Goal: Task Accomplishment & Management: Manage account settings

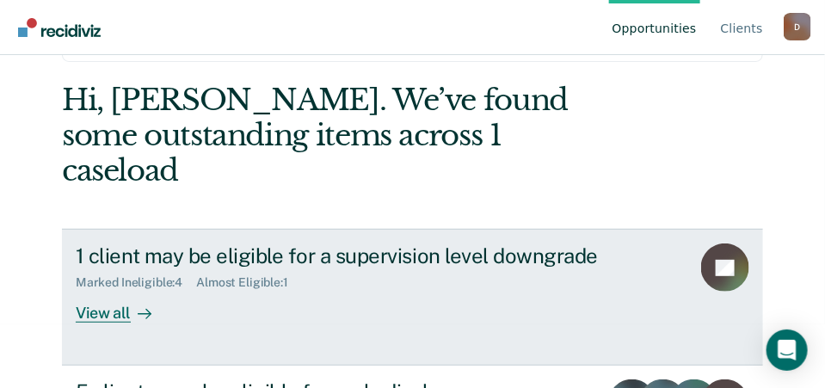
scroll to position [86, 0]
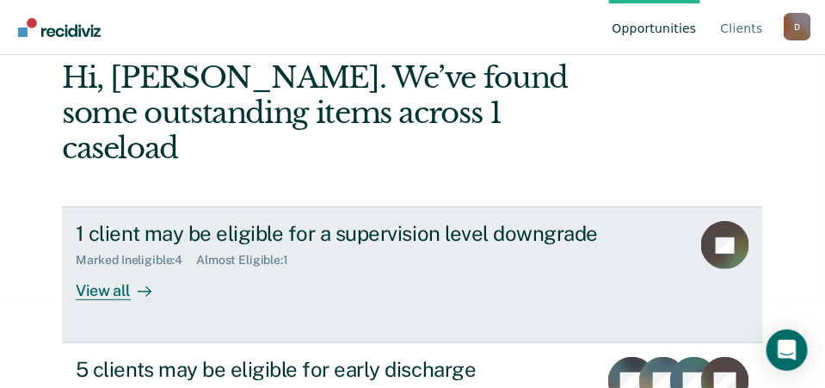
click at [108, 268] on div "View all" at bounding box center [124, 285] width 96 height 34
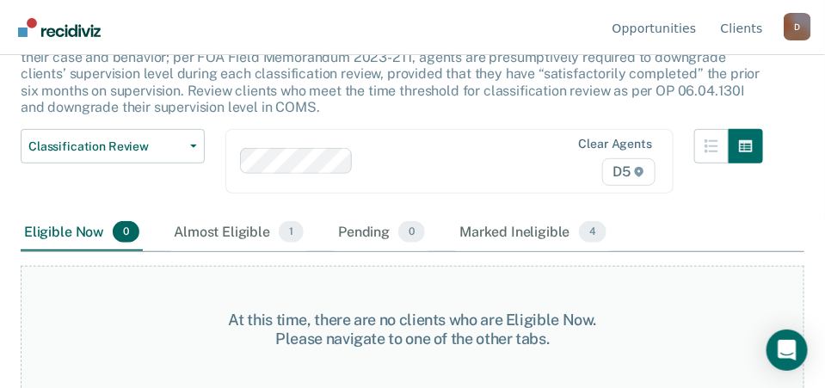
scroll to position [170, 0]
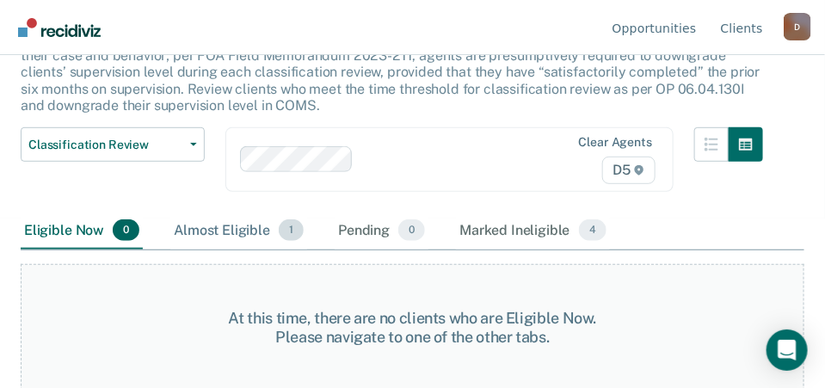
click at [205, 234] on div "Almost Eligible 1" at bounding box center [238, 232] width 137 height 38
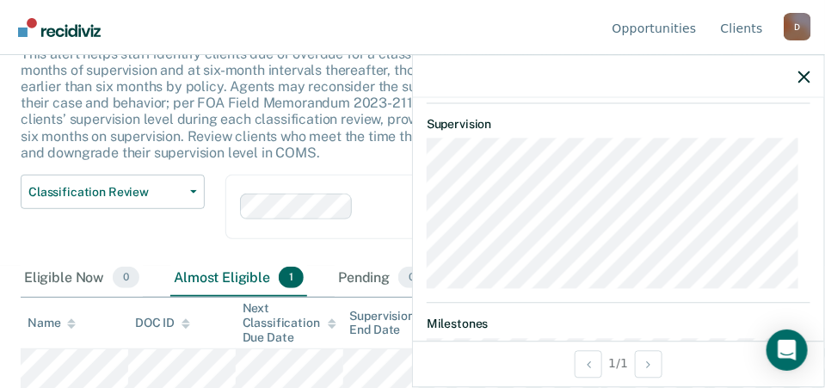
scroll to position [467, 0]
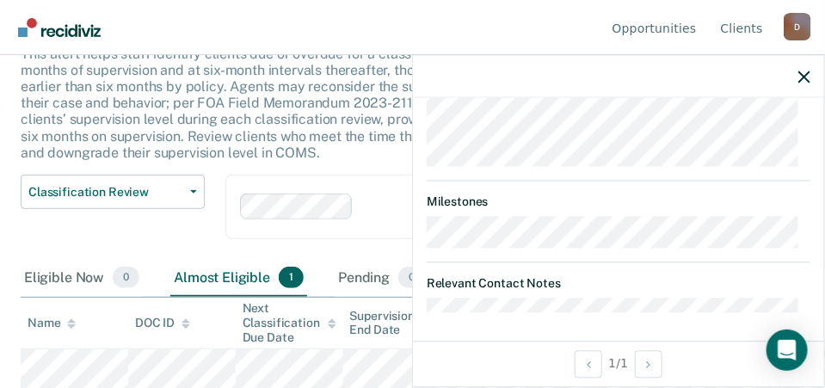
click at [182, 240] on div "Classification Review Classification Review Early Discharge Minimum Telephone R…" at bounding box center [113, 217] width 184 height 85
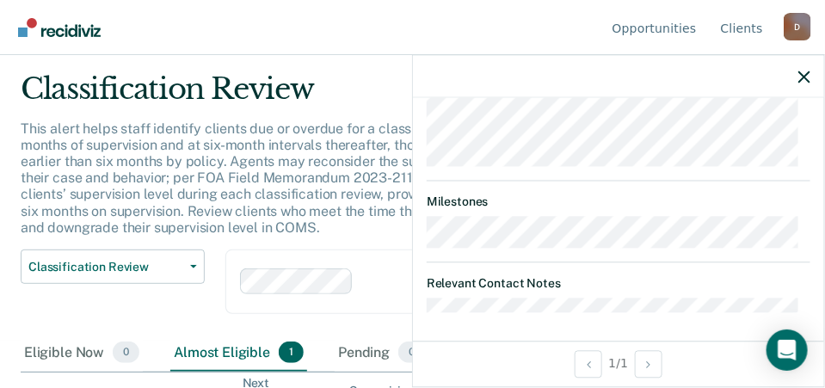
scroll to position [0, 0]
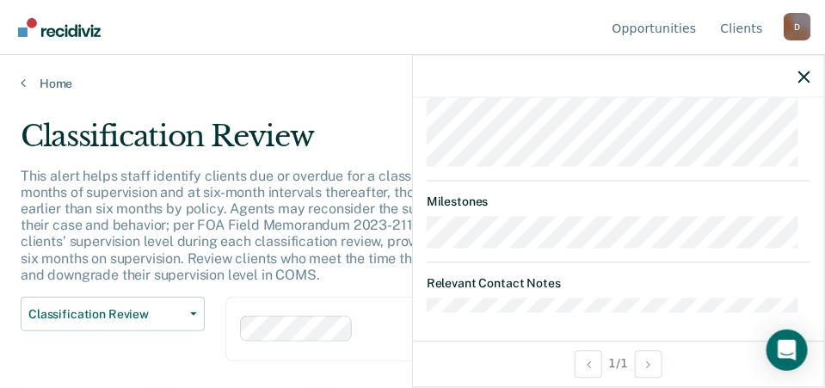
click at [29, 75] on div "Home" at bounding box center [412, 73] width 825 height 36
click at [21, 86] on icon at bounding box center [23, 83] width 5 height 14
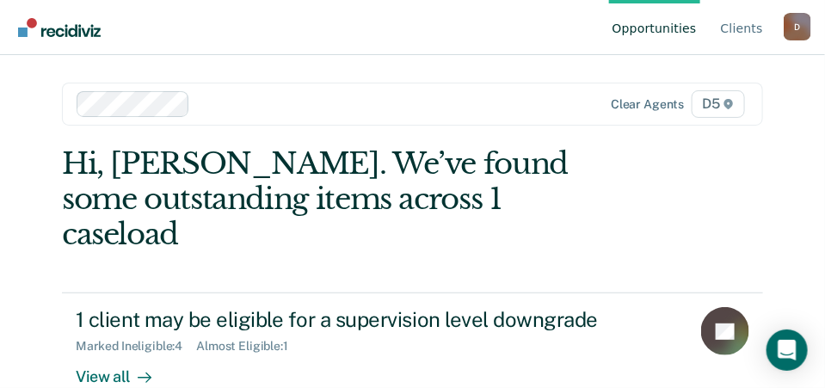
scroll to position [258, 0]
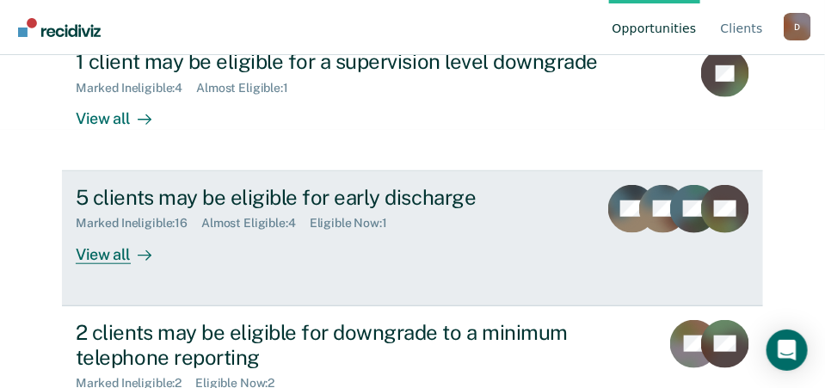
click at [111, 231] on div "View all" at bounding box center [124, 248] width 96 height 34
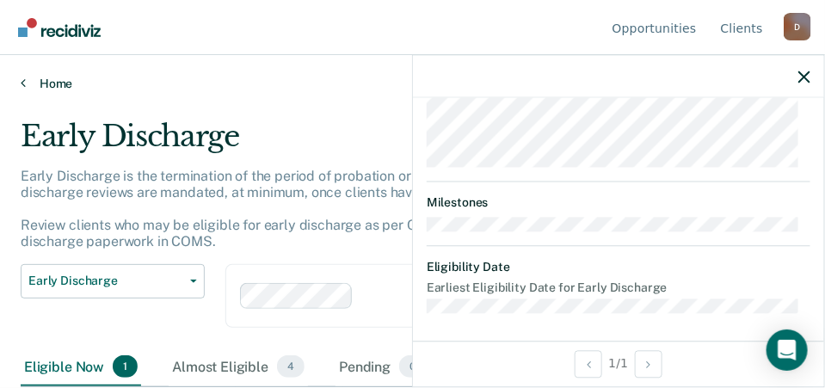
click at [25, 87] on link "Home" at bounding box center [413, 83] width 784 height 15
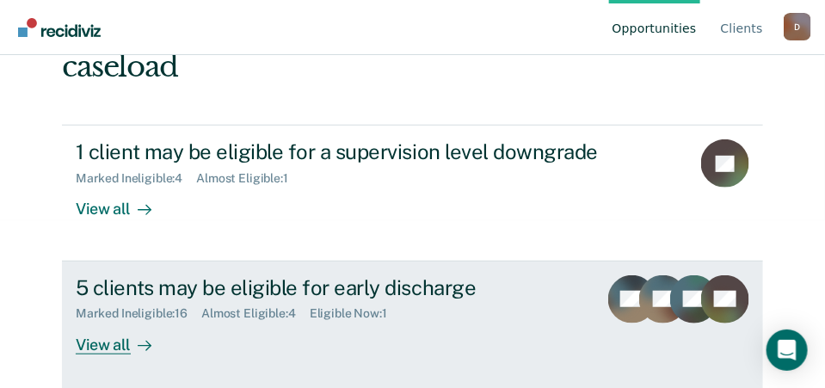
scroll to position [298, 0]
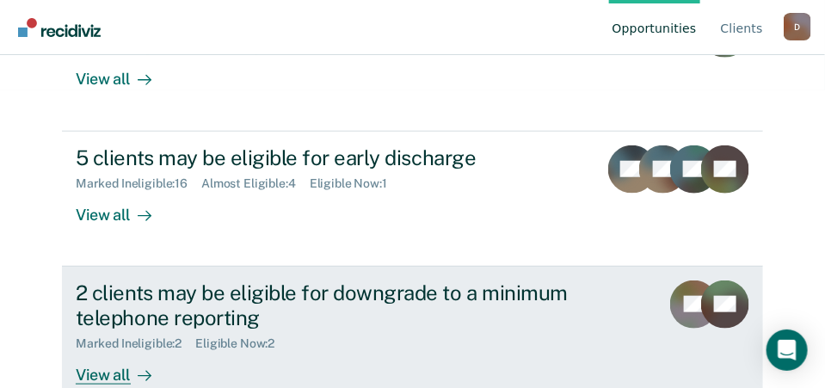
click at [113, 351] on div "View all" at bounding box center [124, 368] width 96 height 34
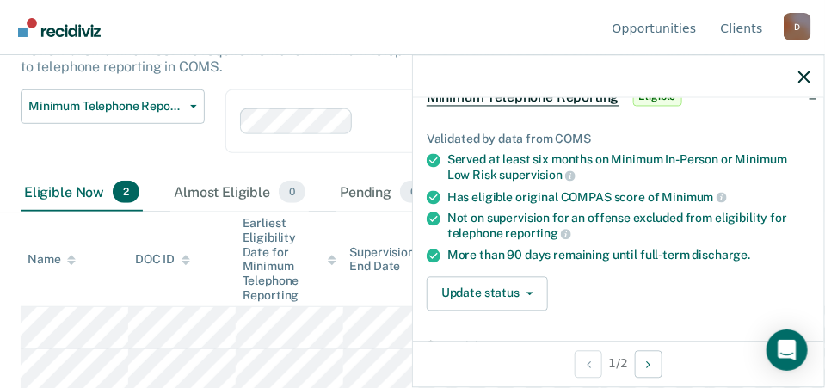
scroll to position [271, 0]
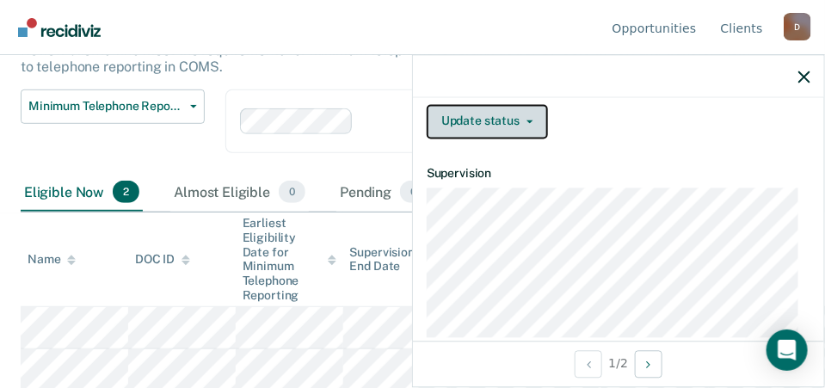
click at [493, 121] on button "Update status" at bounding box center [487, 121] width 121 height 34
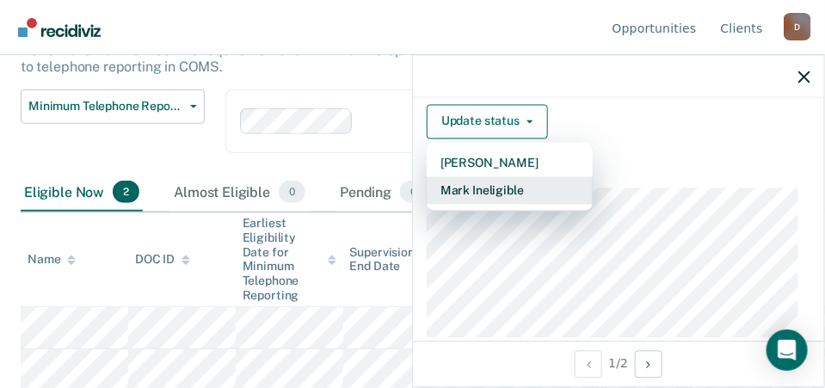
click at [523, 184] on button "Mark Ineligible" at bounding box center [510, 190] width 166 height 28
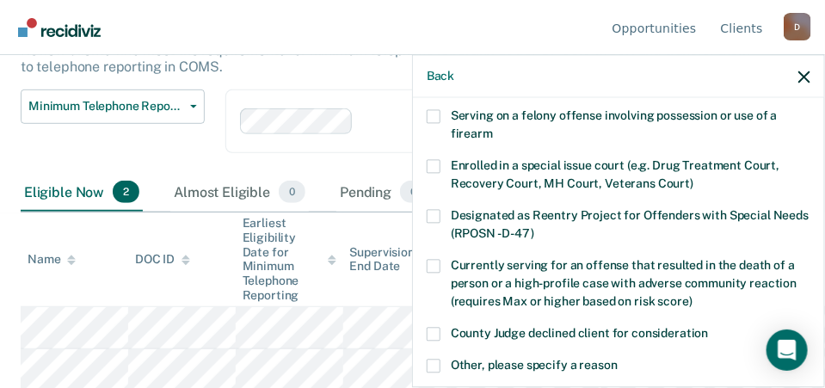
scroll to position [0, 0]
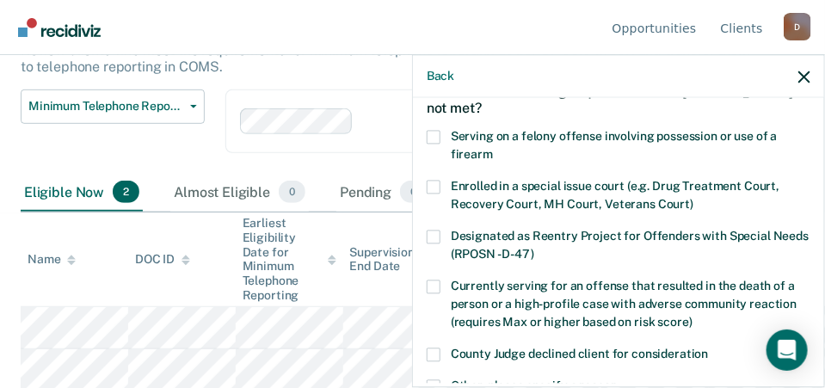
click at [429, 280] on span at bounding box center [434, 287] width 14 height 14
click at [693, 316] on input "Currently serving for an offense that resulted in the death of a person or a hi…" at bounding box center [693, 316] width 0 height 0
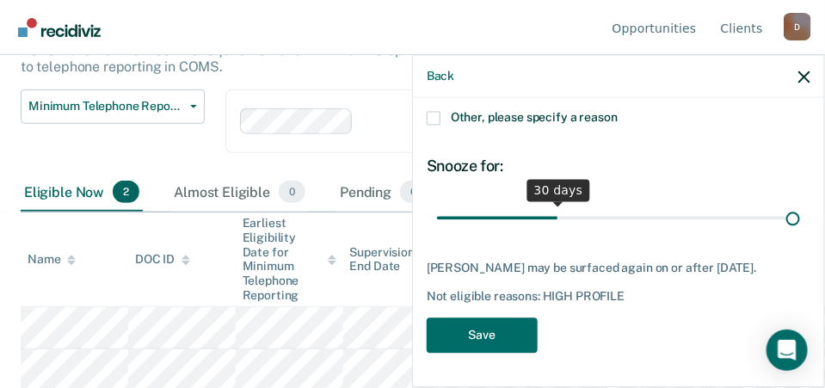
scroll to position [364, 0]
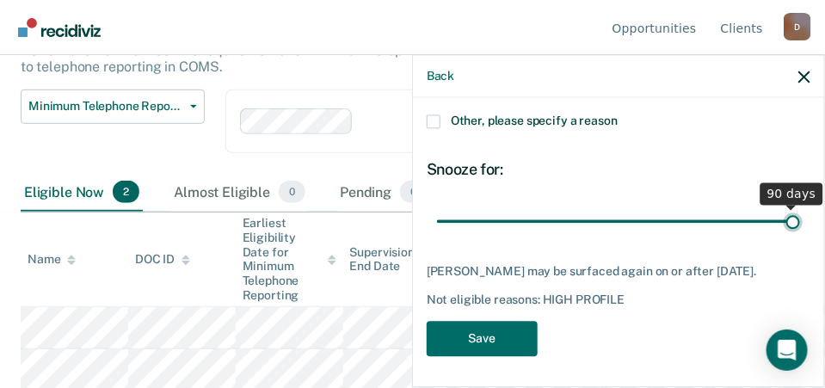
drag, startPoint x: 553, startPoint y: 203, endPoint x: 842, endPoint y: 228, distance: 290.3
type input "90"
click at [801, 228] on input "range" at bounding box center [618, 222] width 363 height 30
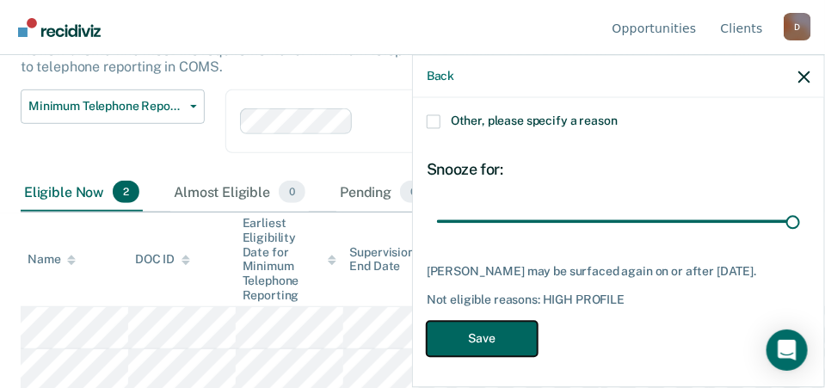
click at [464, 338] on button "Save" at bounding box center [482, 338] width 111 height 35
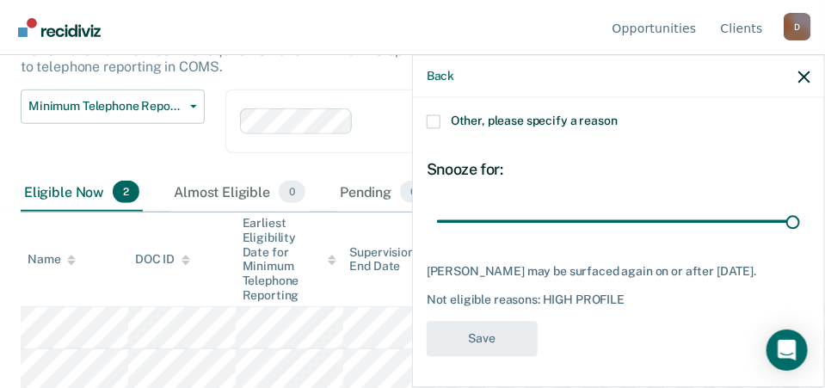
scroll to position [133, 0]
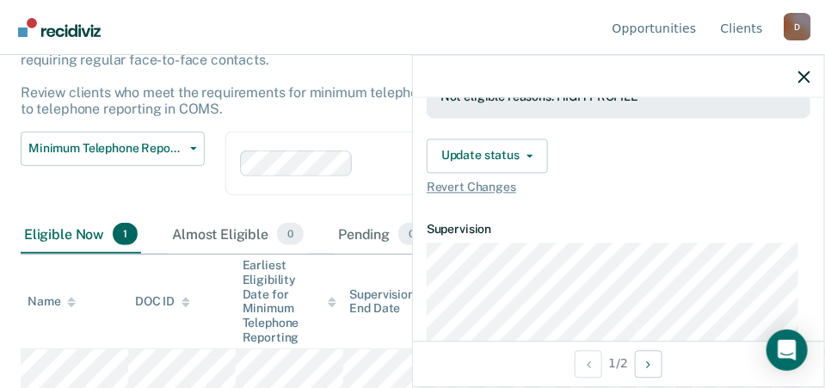
click at [341, 204] on div "Minimum Telephone Reporting Classification Review Early Discharge Minimum Telep…" at bounding box center [392, 174] width 743 height 85
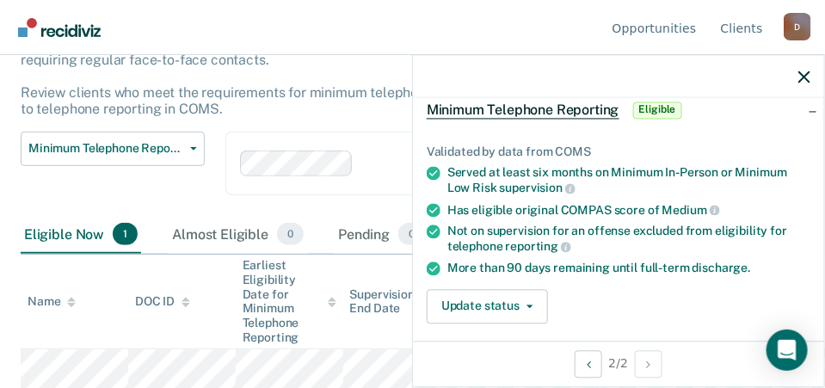
scroll to position [172, 0]
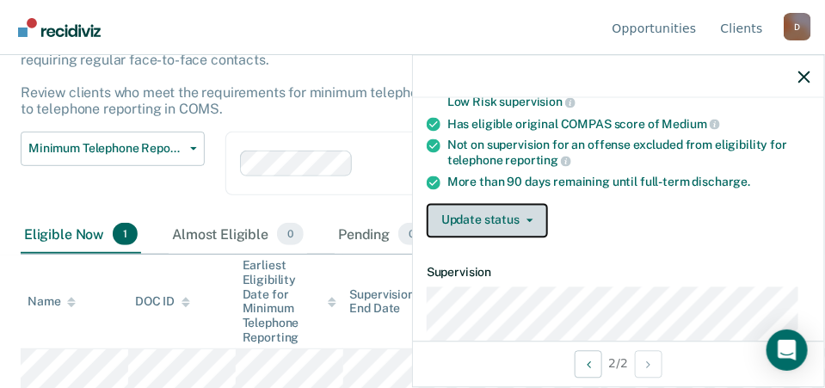
click at [524, 223] on button "Update status" at bounding box center [487, 220] width 121 height 34
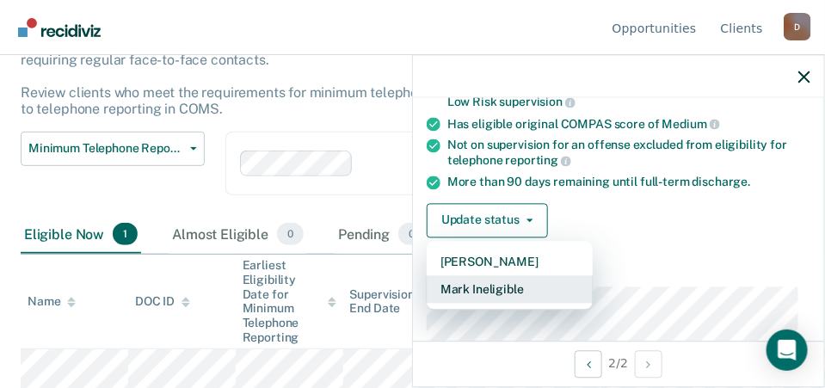
click at [471, 291] on button "Mark Ineligible" at bounding box center [510, 289] width 166 height 28
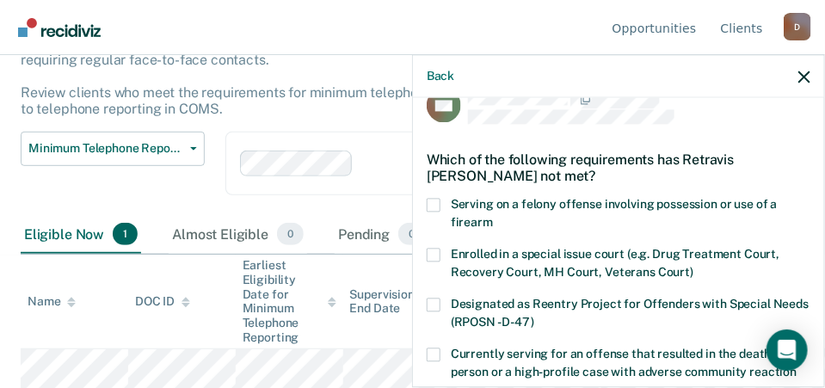
scroll to position [0, 0]
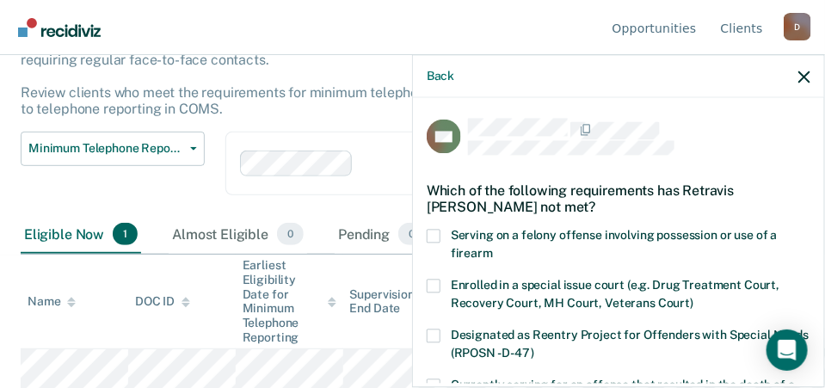
click at [429, 232] on span at bounding box center [434, 236] width 14 height 14
click at [493, 247] on input "Serving on a felony offense involving possession or use of a firearm" at bounding box center [493, 247] width 0 height 0
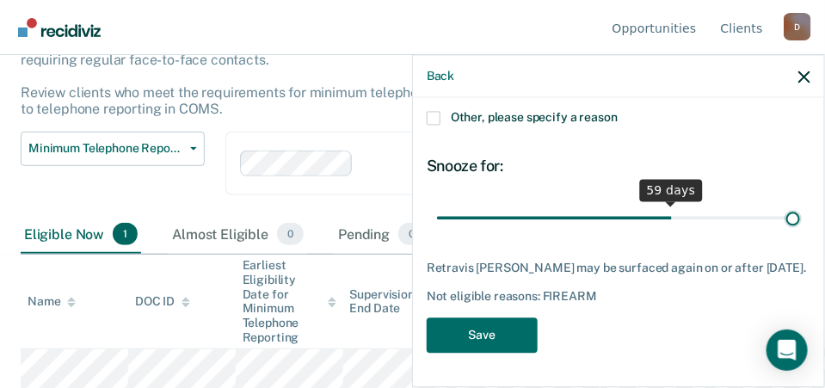
scroll to position [364, 0]
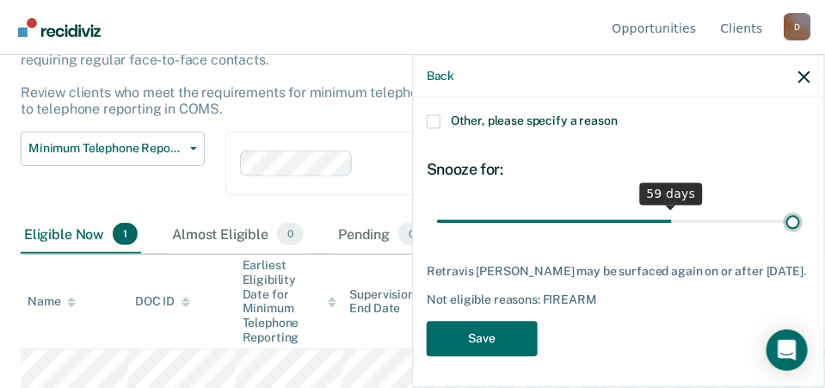
drag, startPoint x: 553, startPoint y: 202, endPoint x: 842, endPoint y: 226, distance: 289.4
type input "90"
click at [801, 226] on input "range" at bounding box center [618, 222] width 363 height 30
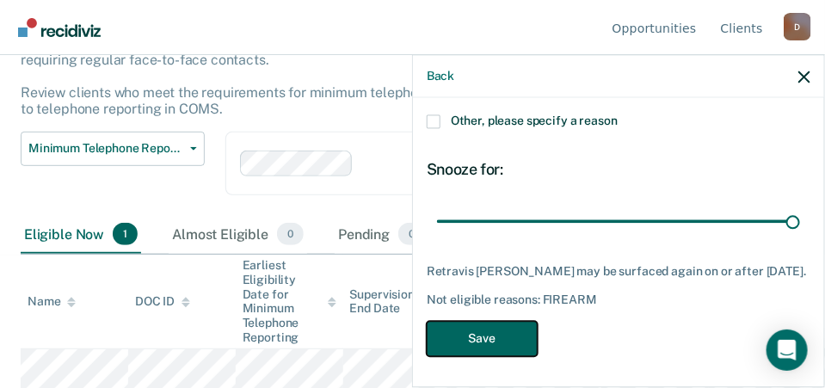
click at [486, 333] on button "Save" at bounding box center [482, 338] width 111 height 35
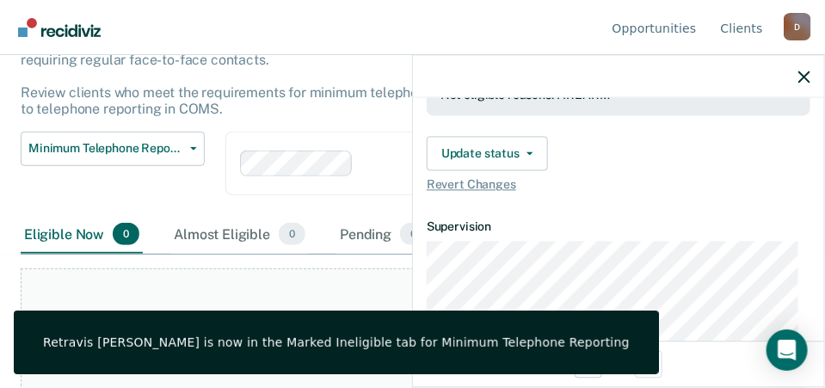
click at [170, 311] on div "At this time, there are no clients who are Eligible Now. Please navigate to one…" at bounding box center [413, 332] width 784 height 127
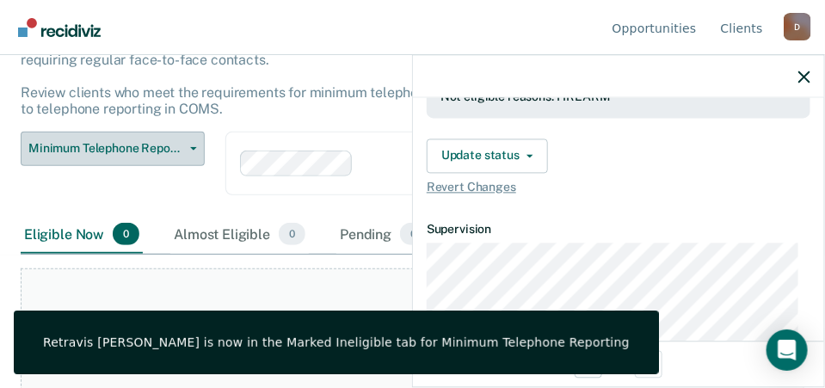
scroll to position [0, 0]
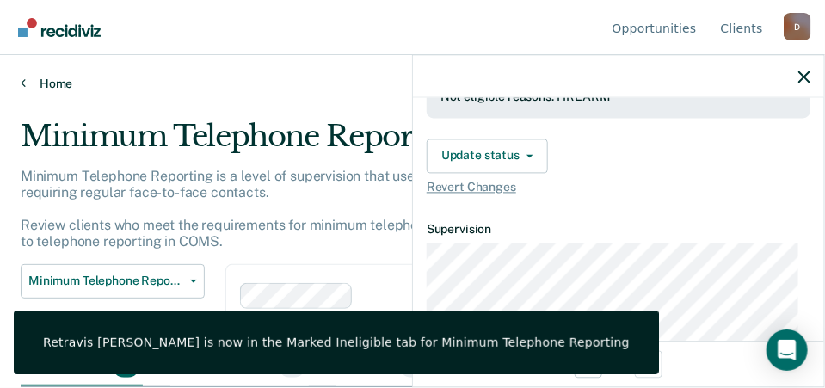
click at [23, 85] on icon at bounding box center [23, 83] width 5 height 14
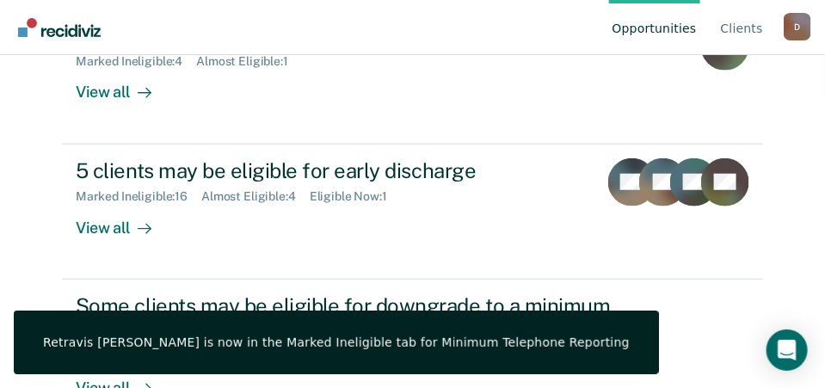
scroll to position [298, 0]
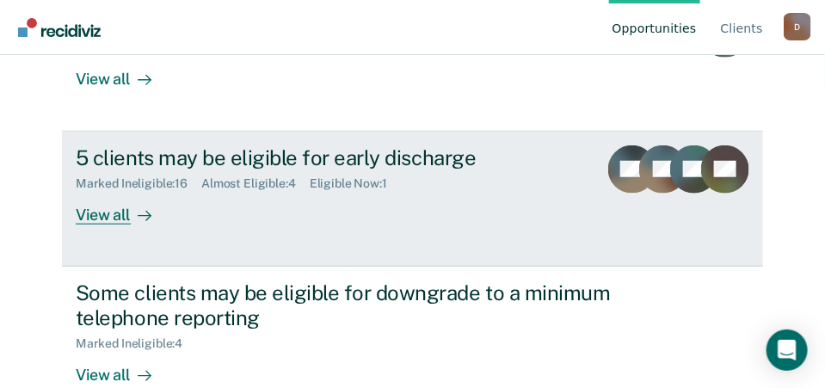
click at [113, 191] on div "View all" at bounding box center [124, 208] width 96 height 34
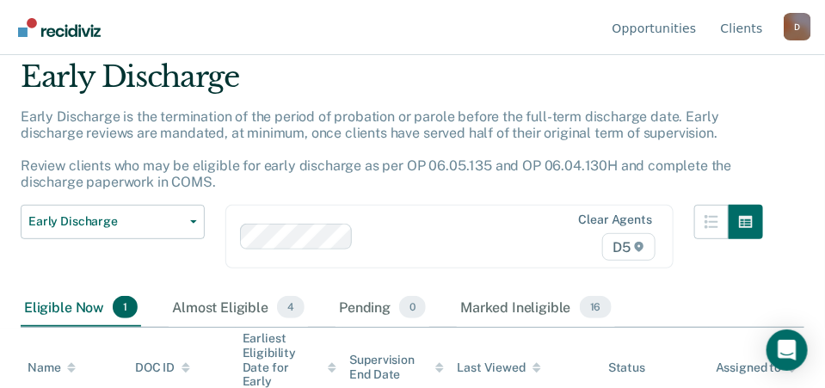
scroll to position [104, 0]
